Goal: Navigation & Orientation: Understand site structure

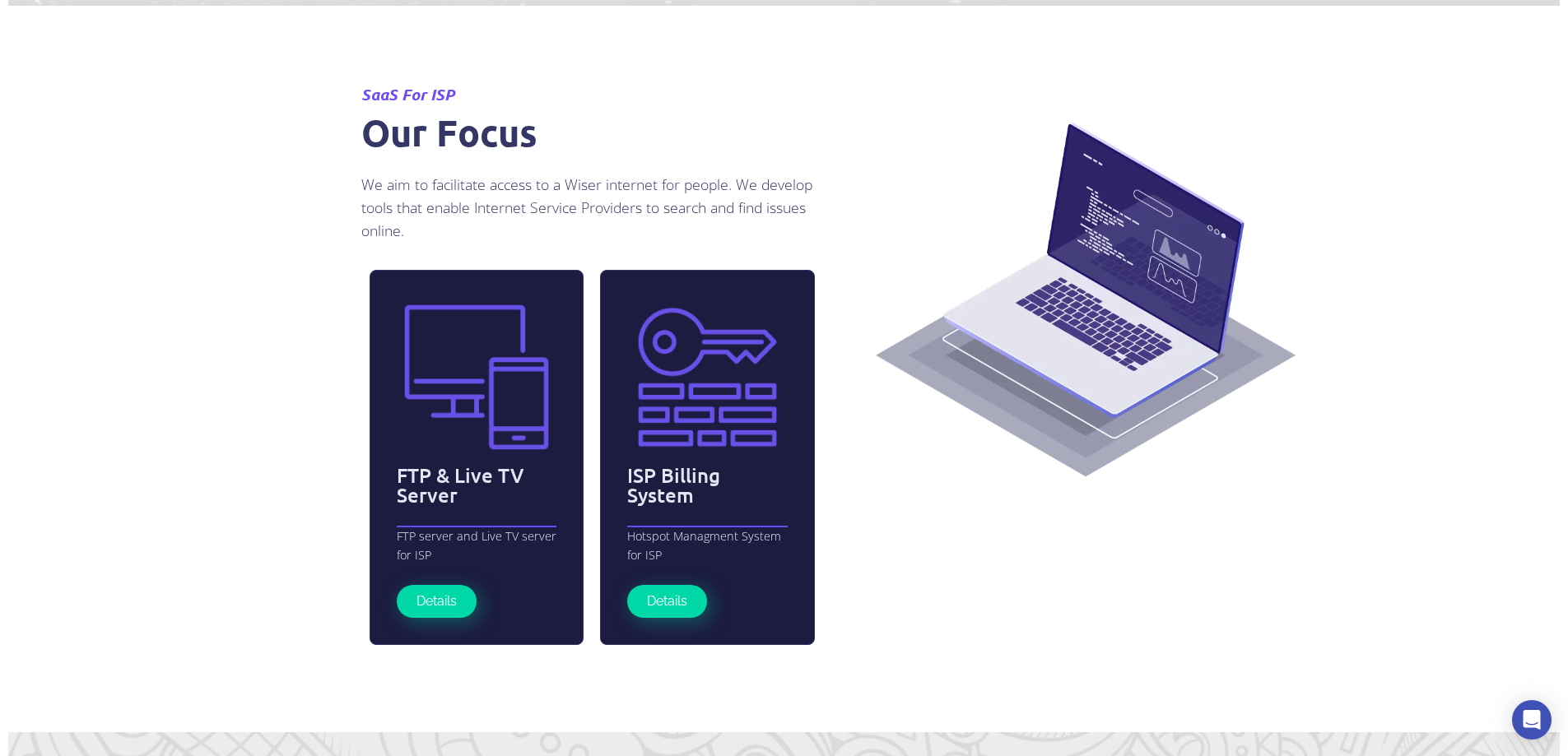
scroll to position [3384, 0]
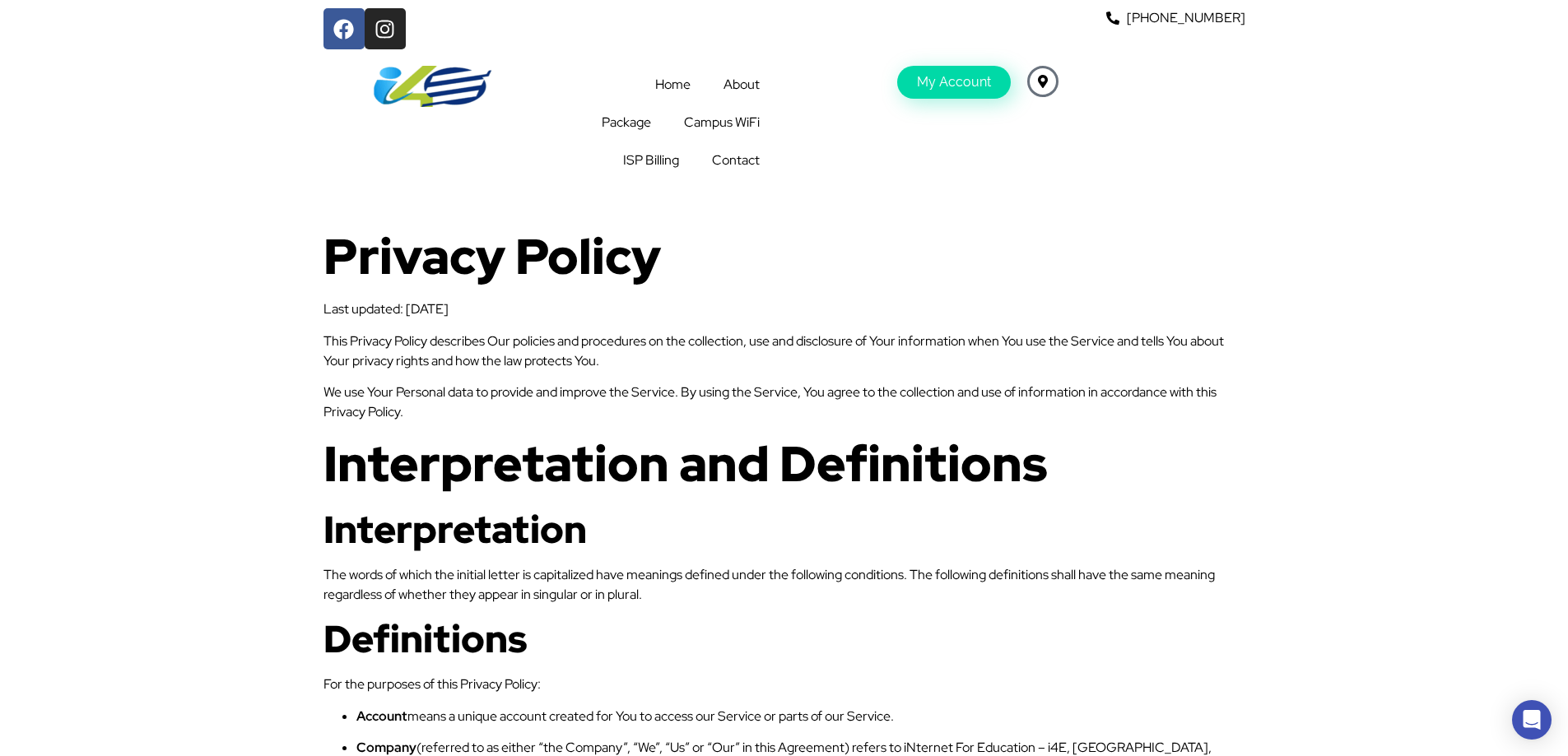
click at [1054, 199] on p at bounding box center [784, 206] width 922 height 20
